Goal: Task Accomplishment & Management: Use online tool/utility

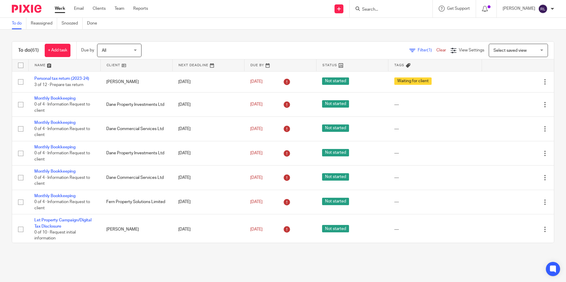
scroll to position [109, 0]
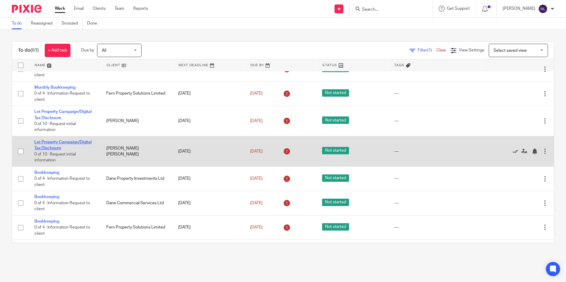
click at [54, 142] on link "Let Property Campaign/Digital Tax Disclosure" at bounding box center [62, 145] width 57 height 10
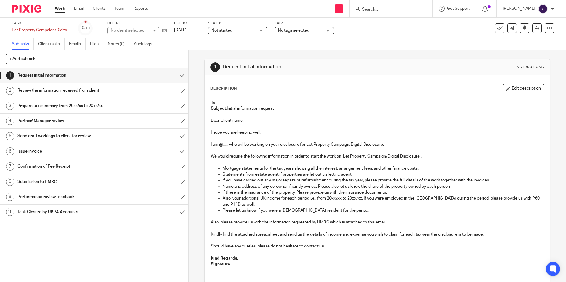
click at [167, 31] on div "Task Let Property Campaign/Digital Tax Disclosure Save Let Property Campaign/Di…" at bounding box center [238, 28] width 452 height 14
click at [166, 31] on icon at bounding box center [164, 30] width 4 height 4
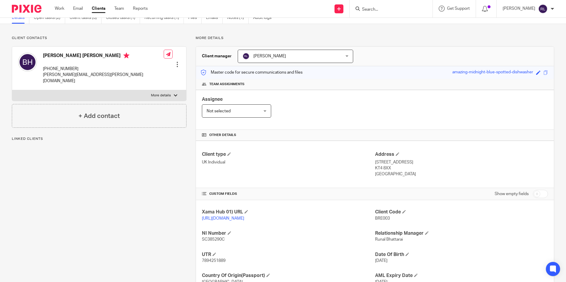
scroll to position [78, 0]
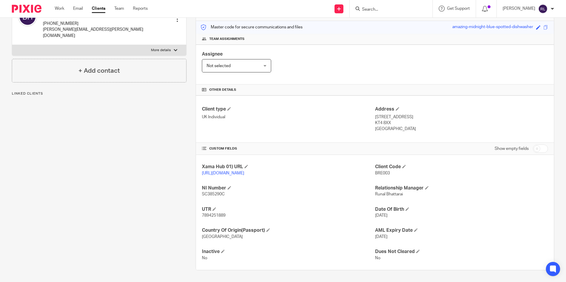
click at [456, 143] on div "Show empty fields" at bounding box center [461, 149] width 173 height 12
drag, startPoint x: 390, startPoint y: 118, endPoint x: 367, endPoint y: 118, distance: 22.8
click at [367, 118] on div "Client type UK Individual Address [STREET_ADDRESS] KT4 8XX [GEOGRAPHIC_DATA]" at bounding box center [375, 119] width 358 height 47
click at [376, 130] on div "Client type UK Individual Address [STREET_ADDRESS] KT4 8XX [GEOGRAPHIC_DATA]" at bounding box center [375, 119] width 358 height 47
drag, startPoint x: 372, startPoint y: 112, endPoint x: 418, endPoint y: 112, distance: 46.2
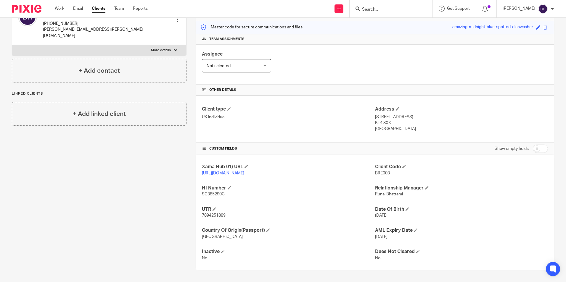
click at [418, 112] on div "Client type UK Individual Address 17 Stoneleigh Avenue, Worcester Park KT4 8XX …" at bounding box center [375, 119] width 358 height 47
drag, startPoint x: 418, startPoint y: 112, endPoint x: 409, endPoint y: 115, distance: 8.8
click at [409, 120] on p "KT4 8XX" at bounding box center [461, 123] width 173 height 6
drag, startPoint x: 372, startPoint y: 111, endPoint x: 399, endPoint y: 112, distance: 27.6
click at [399, 112] on div "Client type UK Individual Address 17 Stoneleigh Avenue, Worcester Park KT4 8XX …" at bounding box center [375, 119] width 358 height 47
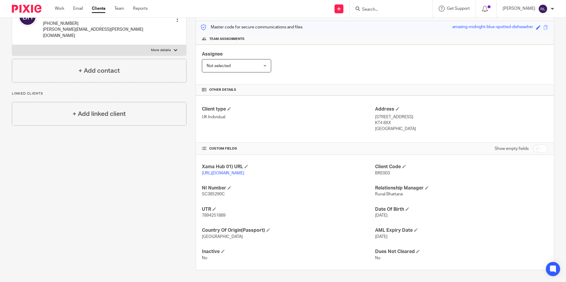
drag, startPoint x: 399, startPoint y: 112, endPoint x: 393, endPoint y: 114, distance: 6.8
click at [394, 114] on p "17 Stoneleigh Avenue, Worcester Park" at bounding box center [461, 117] width 173 height 6
drag, startPoint x: 373, startPoint y: 112, endPoint x: 406, endPoint y: 121, distance: 34.2
click at [406, 121] on div "Address 17 Stoneleigh Avenue, Worcester Park KT4 8XX United Kingdom" at bounding box center [461, 119] width 173 height 26
copy div "17 Stoneleigh Avenue, Worcester Park KT4 8XX United Kingdom"
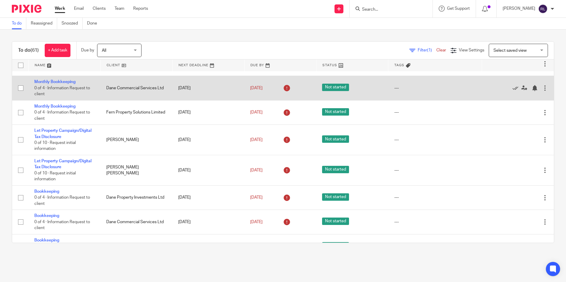
scroll to position [118, 0]
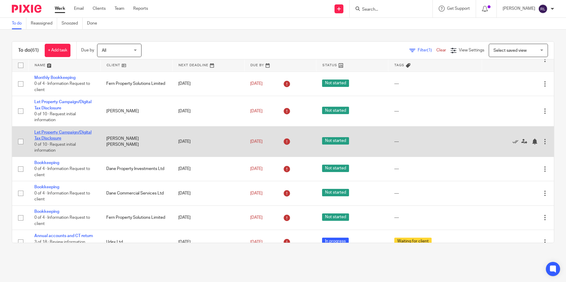
click at [60, 132] on link "Let Property Campaign/Digital Tax Disclosure" at bounding box center [62, 136] width 57 height 10
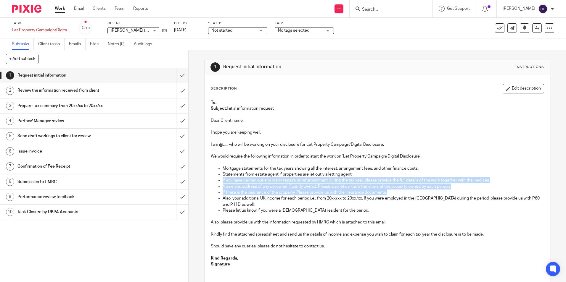
drag, startPoint x: 221, startPoint y: 180, endPoint x: 392, endPoint y: 193, distance: 172.2
click at [392, 193] on ul "Mortgage statements for the tax years showing all the interest, arrangement fee…" at bounding box center [377, 190] width 333 height 48
copy ul "If you have carried out any major repairs or refurbishment during the tax year,…"
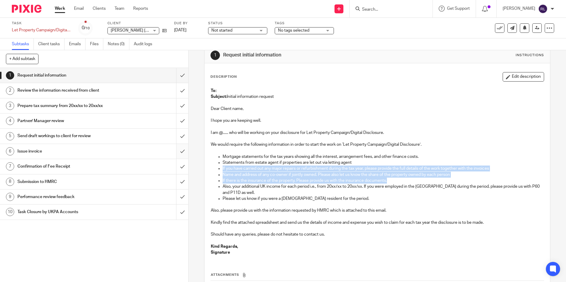
click at [171, 159] on input "submit" at bounding box center [94, 151] width 188 height 15
click at [235, 167] on p "If you have carried out any major repairs or refurbishment during the tax year,…" at bounding box center [383, 169] width 321 height 6
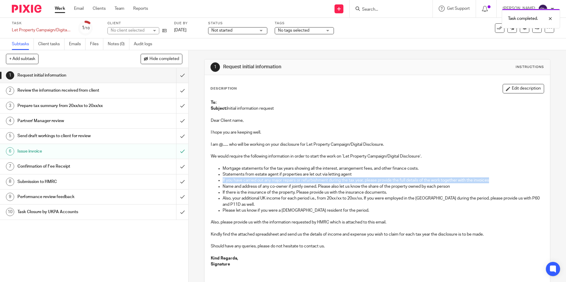
drag, startPoint x: 221, startPoint y: 181, endPoint x: 490, endPoint y: 181, distance: 269.4
click at [490, 181] on ul "Mortgage statements for the tax years showing all the interest, arrangement fee…" at bounding box center [377, 190] width 333 height 48
copy p "If you have carried out any major repairs or refurbishment during the tax year,…"
click at [225, 186] on p "Name and address of any co-owner if jointly owned. Please also let us know the …" at bounding box center [383, 187] width 321 height 6
drag, startPoint x: 222, startPoint y: 180, endPoint x: 490, endPoint y: 180, distance: 268.3
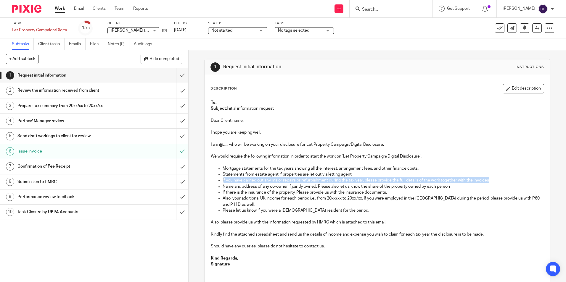
click at [490, 180] on p "If you have carried out any major repairs or refurbishment during the tax year,…" at bounding box center [383, 181] width 321 height 6
copy p "f you have carried out any major repairs or refurbishment during the tax year, …"
click at [280, 181] on p "If you have carried out any major repairs or refurbishment during the tax year,…" at bounding box center [383, 181] width 321 height 6
drag, startPoint x: 233, startPoint y: 180, endPoint x: 425, endPoint y: 181, distance: 191.6
click at [425, 181] on p "If you have carried out any major repairs or refurbishment during the tax year,…" at bounding box center [383, 181] width 321 height 6
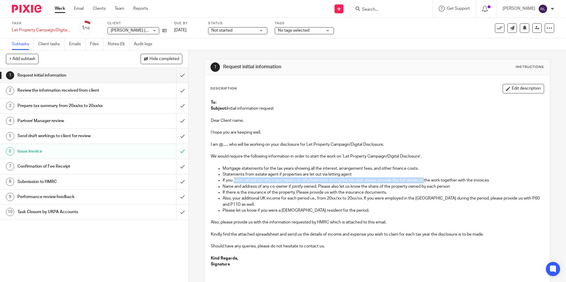
drag, startPoint x: 229, startPoint y: 183, endPoint x: 221, endPoint y: 183, distance: 8.0
click at [229, 183] on p "If you have carried out any major repairs or refurbishment during the tax year,…" at bounding box center [383, 181] width 321 height 6
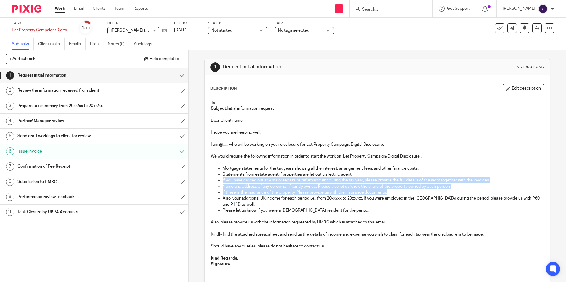
drag, startPoint x: 221, startPoint y: 180, endPoint x: 426, endPoint y: 191, distance: 204.9
click at [426, 191] on ul "Mortgage statements for the tax years showing all the interest, arrangement fee…" at bounding box center [377, 190] width 333 height 48
copy ul "If you have carried out any major repairs or refurbishment during the tax year,…"
